Goal: Navigation & Orientation: Find specific page/section

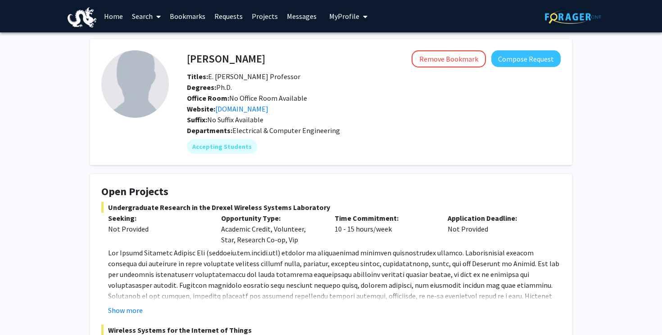
click at [103, 16] on link "Home" at bounding box center [114, 16] width 28 height 32
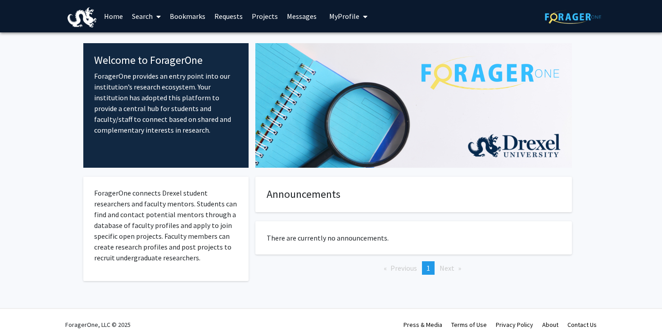
click at [268, 17] on link "Projects" at bounding box center [264, 16] width 35 height 32
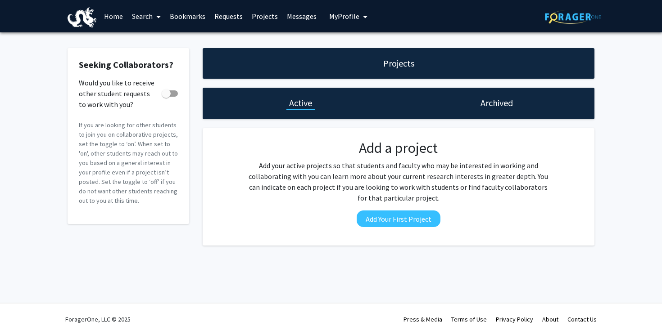
click at [154, 16] on span at bounding box center [157, 17] width 8 height 32
click at [159, 43] on span "Faculty/Staff" at bounding box center [160, 41] width 66 height 18
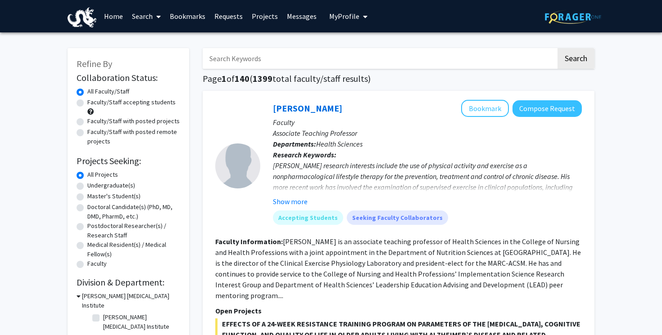
click at [214, 18] on link "Requests" at bounding box center [228, 16] width 37 height 32
